Goal: Find specific page/section: Find specific page/section

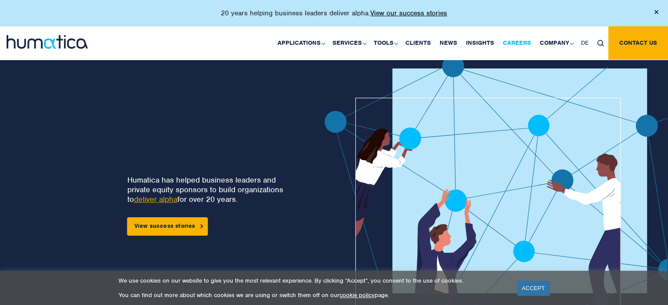
click at [516, 39] on link "Careers" at bounding box center [517, 42] width 37 height 33
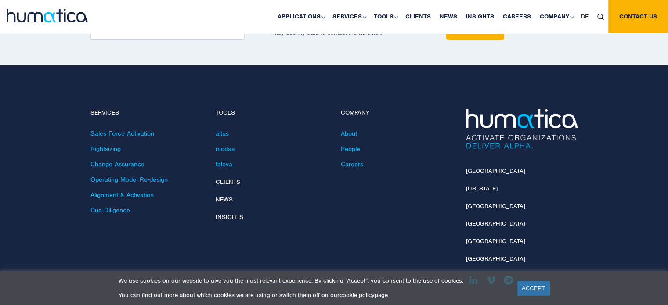
scroll to position [3206, 0]
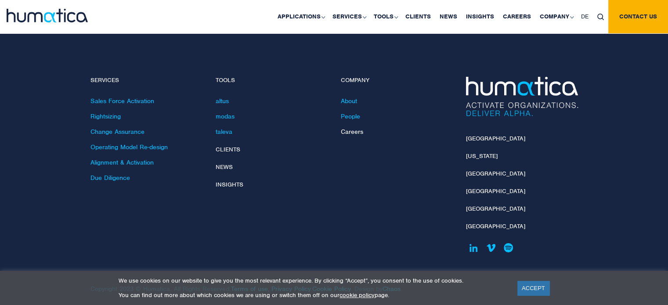
click at [356, 128] on link "Careers" at bounding box center [352, 132] width 22 height 8
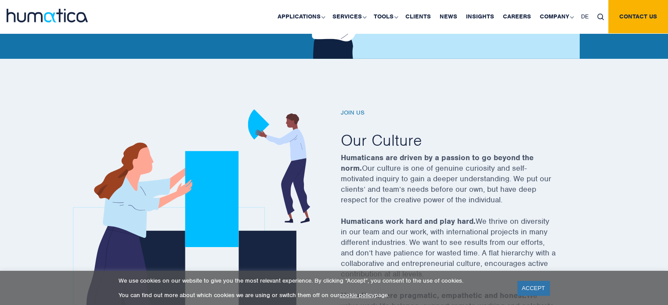
scroll to position [264, 0]
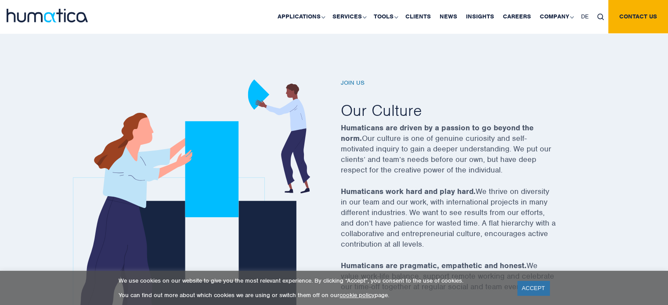
click at [356, 81] on h6 "Join us" at bounding box center [459, 83] width 237 height 7
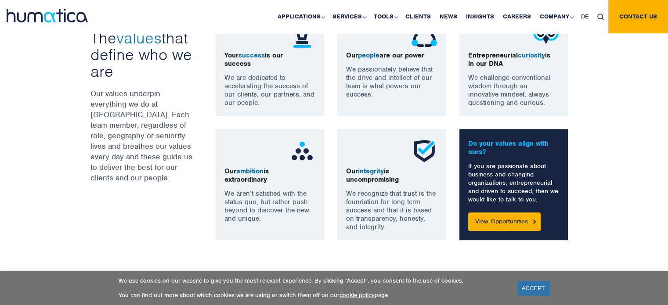
scroll to position [791, 0]
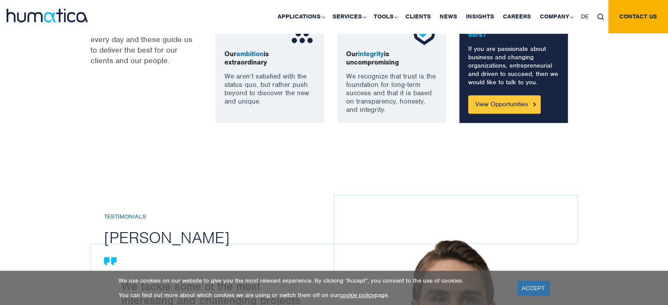
click at [497, 104] on link "View Opportunities" at bounding box center [504, 104] width 72 height 18
